Goal: Information Seeking & Learning: Find specific fact

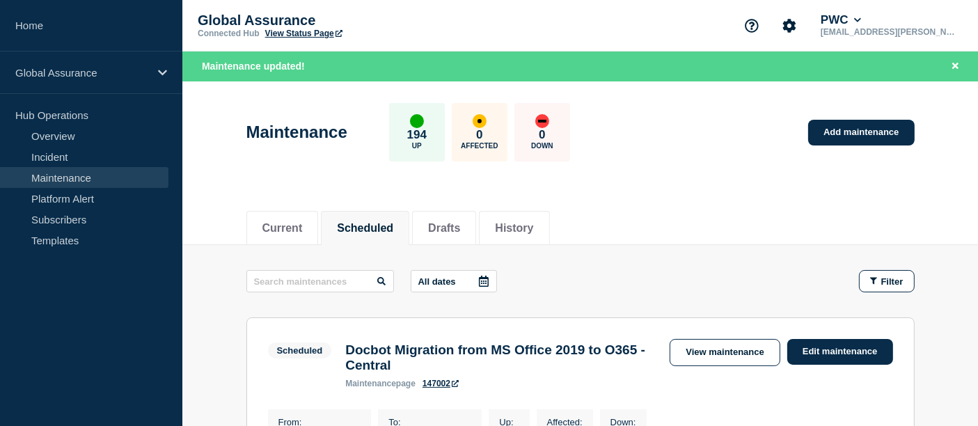
drag, startPoint x: 0, startPoint y: 0, endPoint x: 70, endPoint y: 167, distance: 181.0
click at [70, 167] on link "Maintenance" at bounding box center [84, 177] width 168 height 21
click at [68, 177] on link "Maintenance" at bounding box center [84, 177] width 168 height 21
click at [530, 223] on button "History" at bounding box center [514, 228] width 38 height 13
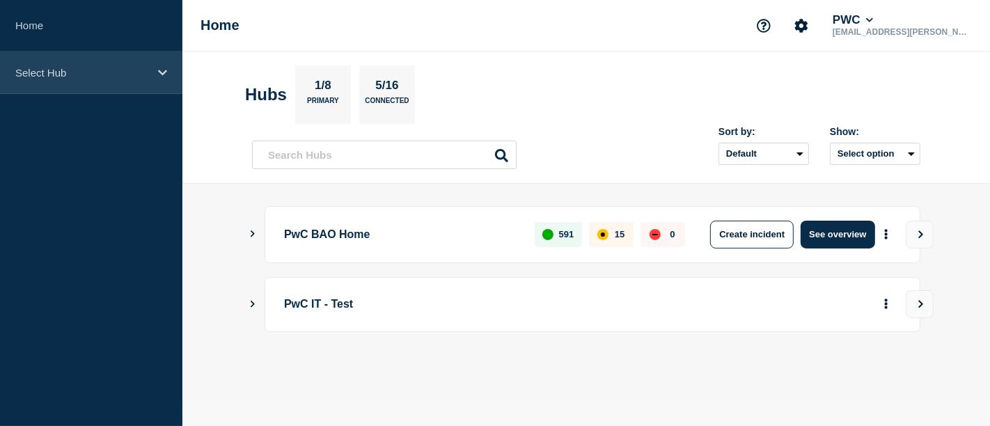
click at [151, 81] on div "Select Hub" at bounding box center [91, 73] width 182 height 42
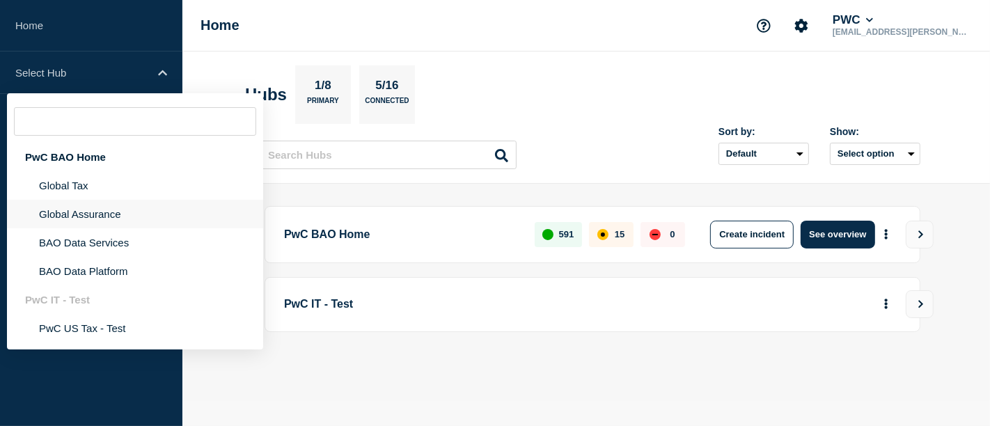
click at [79, 216] on li "Global Assurance" at bounding box center [135, 214] width 256 height 29
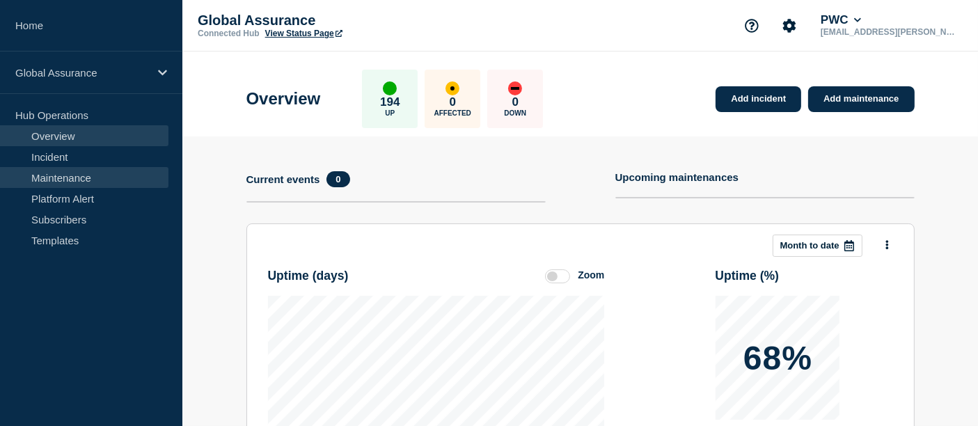
click at [56, 179] on link "Maintenance" at bounding box center [84, 177] width 168 height 21
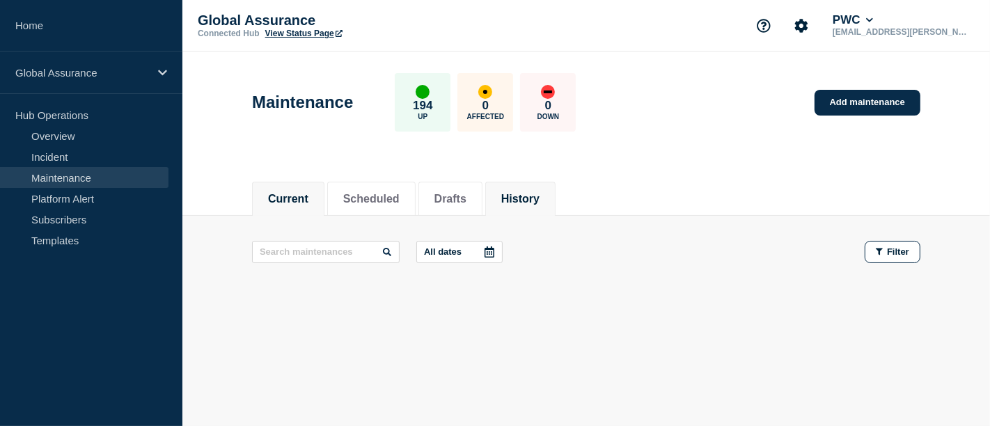
click at [532, 196] on button "History" at bounding box center [520, 199] width 38 height 13
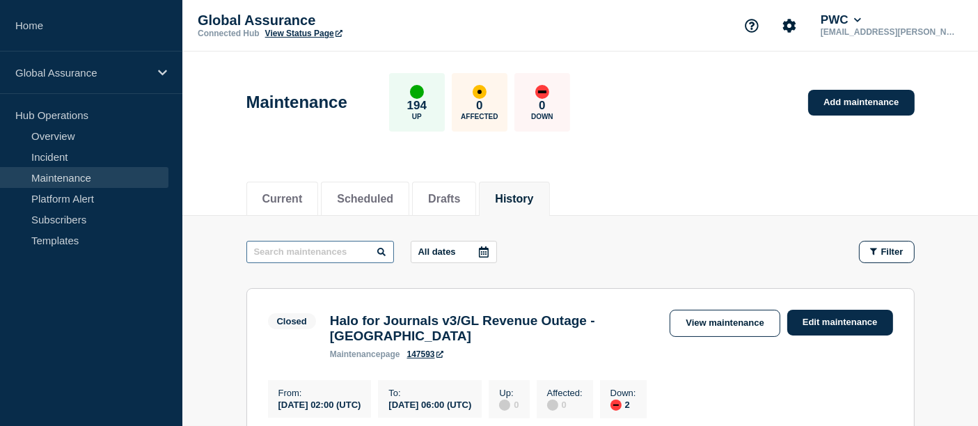
click at [306, 255] on input "text" at bounding box center [320, 252] width 148 height 22
type input "data export"
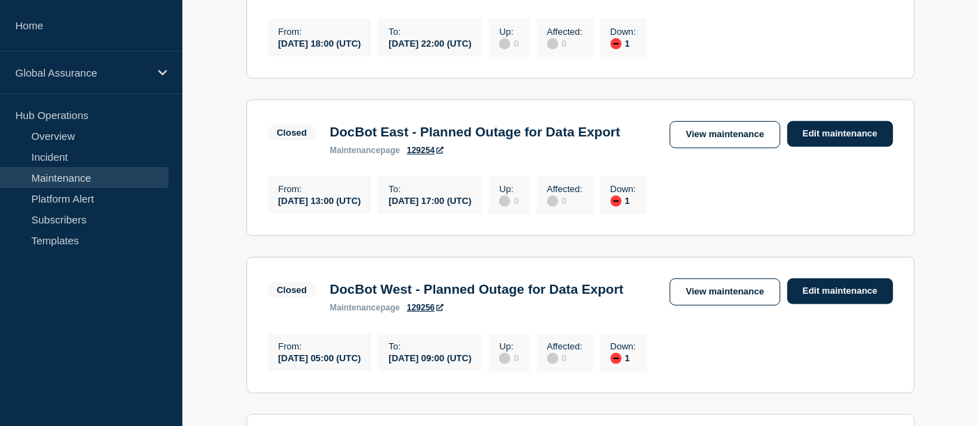
scroll to position [708, 0]
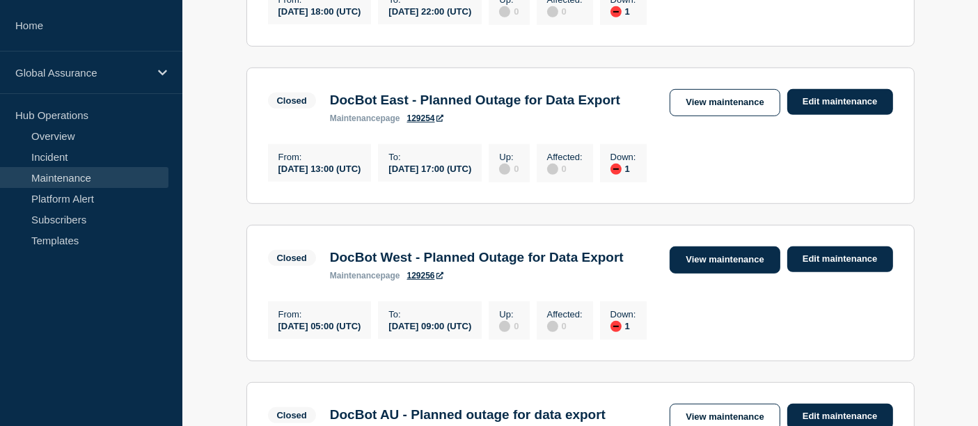
click at [706, 274] on link "View maintenance" at bounding box center [725, 259] width 110 height 27
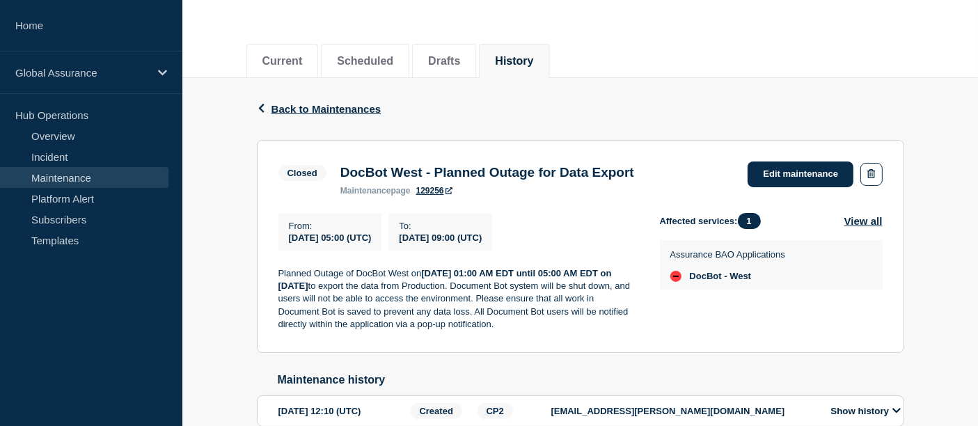
scroll to position [139, 0]
drag, startPoint x: 535, startPoint y: 327, endPoint x: 246, endPoint y: 259, distance: 296.8
click at [246, 259] on div "Back Back to Maintenances Closed DocBot West - Planned Outage for Data Export F…" at bounding box center [580, 273] width 668 height 393
copy p "Planned Outage of DocBot West [DATE][DATE] 01:00 AM EDT until 05:00 AM EDT on […"
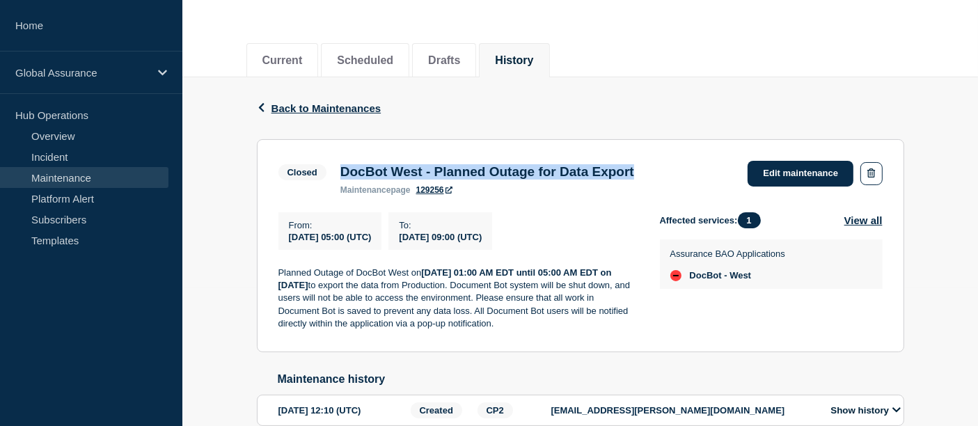
drag, startPoint x: 684, startPoint y: 178, endPoint x: 326, endPoint y: 171, distance: 357.9
click at [326, 171] on div "Closed DocBot West - Planned Outage for Data Export maintenance page 129256 Edi…" at bounding box center [580, 178] width 604 height 34
copy div "DocBot West - Planned Outage for Data Export"
